Goal: Task Accomplishment & Management: Use online tool/utility

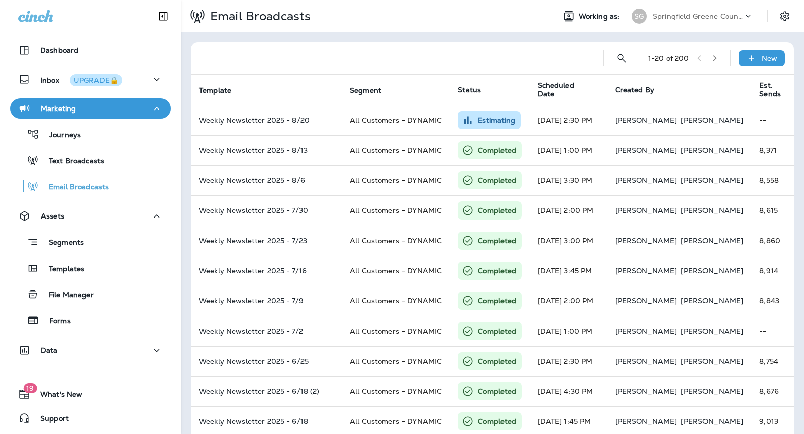
click at [691, 17] on p "Springfield Greene County Parks and Golf" at bounding box center [698, 16] width 90 height 8
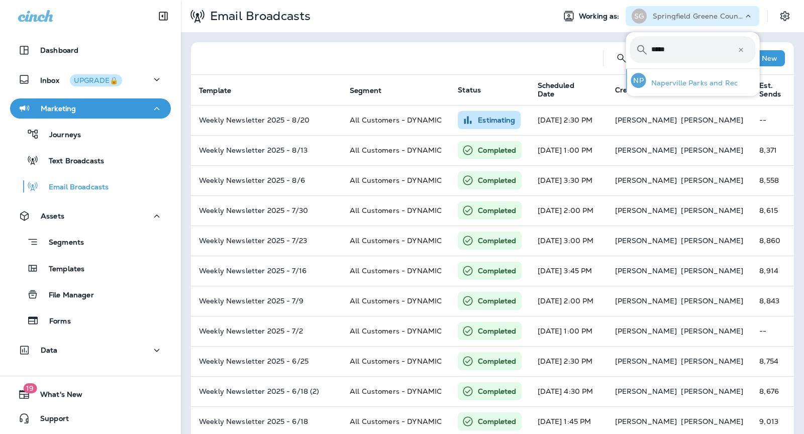
type input "*****"
click at [697, 76] on div "NP Naperville Parks and Rec" at bounding box center [684, 80] width 115 height 23
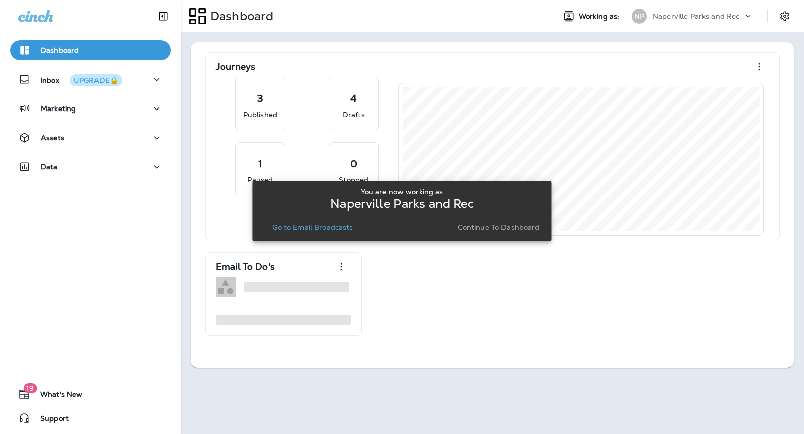
click at [472, 229] on p "Continue to Dashboard" at bounding box center [499, 227] width 82 height 8
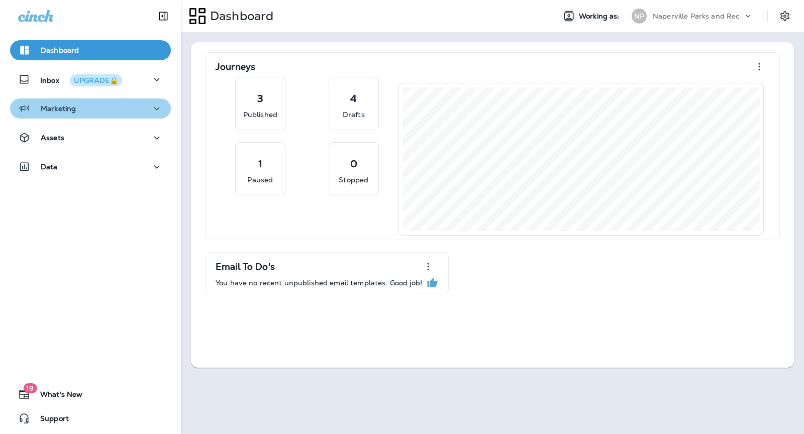
click at [103, 115] on div "Marketing" at bounding box center [90, 109] width 145 height 13
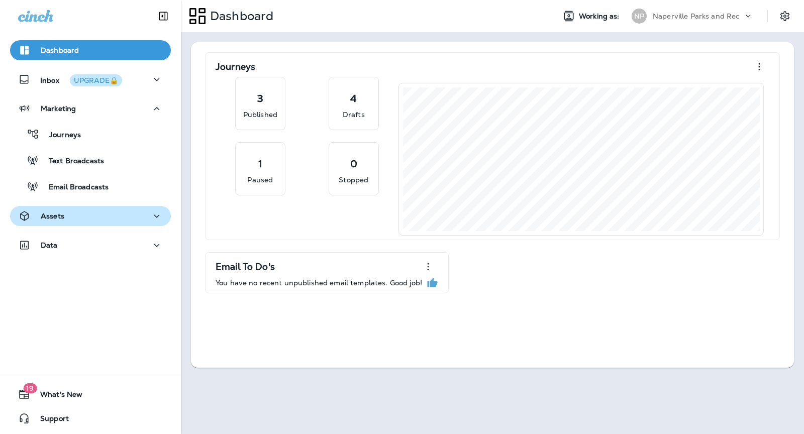
click at [81, 223] on button "Assets" at bounding box center [90, 216] width 161 height 20
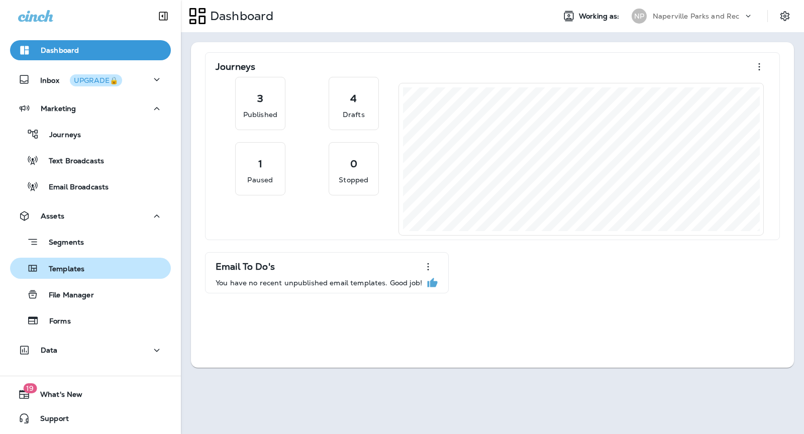
click at [85, 273] on div "Templates" at bounding box center [90, 268] width 153 height 15
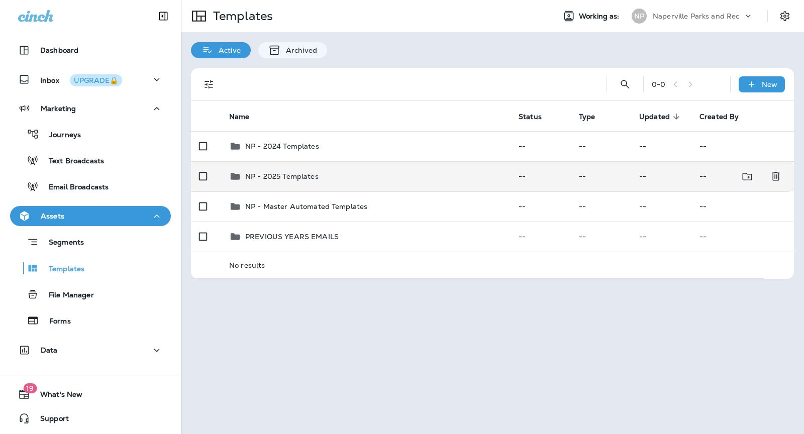
click at [337, 176] on div "NP - 2025 Templates" at bounding box center [365, 176] width 273 height 12
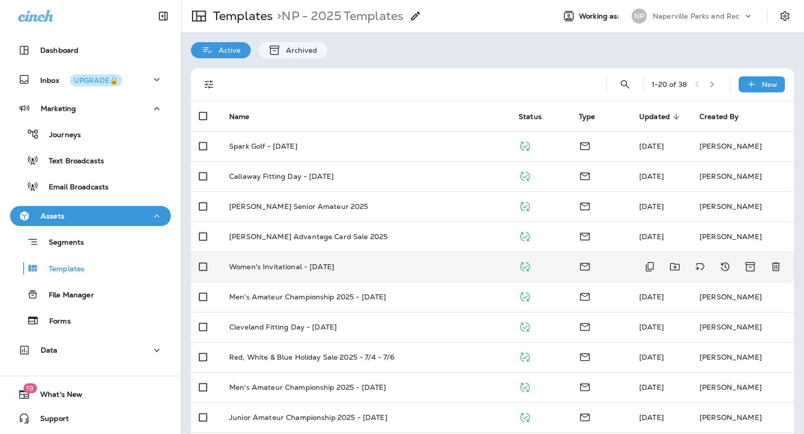
click at [402, 264] on div "Women's Invitational - [DATE]" at bounding box center [365, 267] width 273 height 8
